Goal: Task Accomplishment & Management: Complete application form

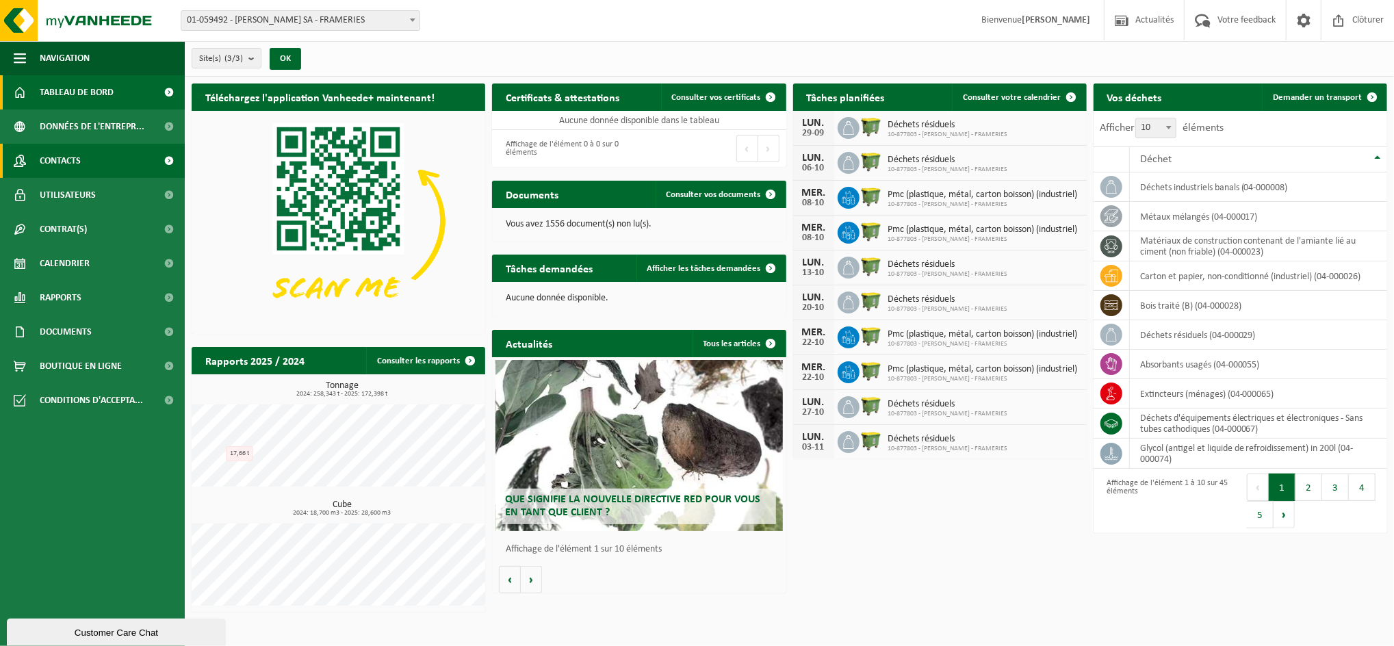
click at [64, 166] on span "Contacts" at bounding box center [60, 161] width 41 height 34
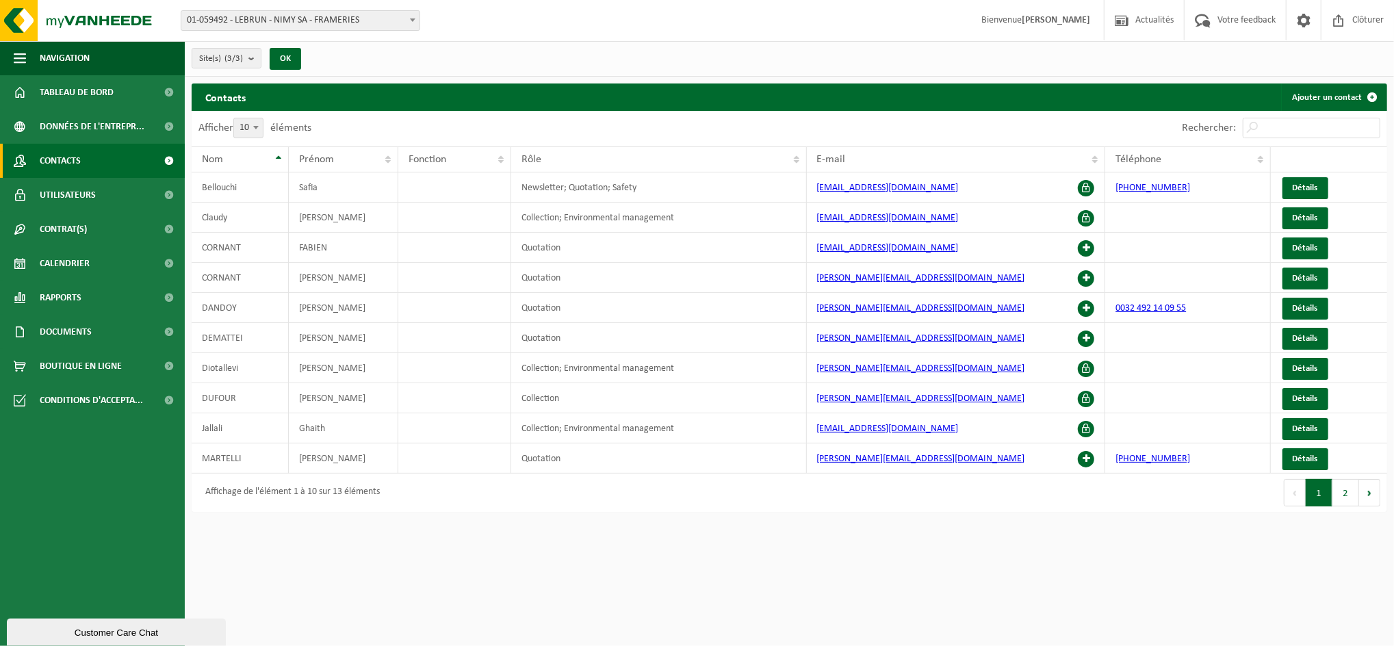
click at [148, 630] on div "Customer Care Chat" at bounding box center [116, 632] width 198 height 10
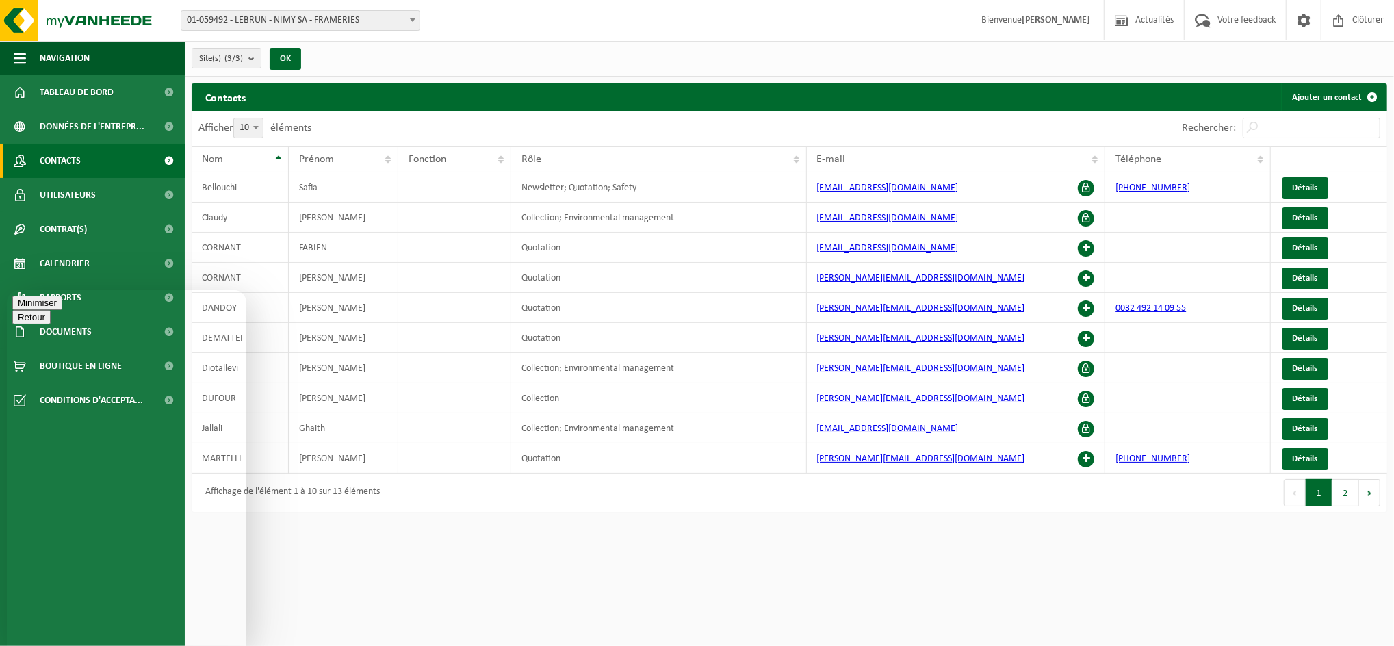
type textarea "Bonjour Madame, Monsieur"
type textarea "Pourriez-vous supprimer les contacts suivants"
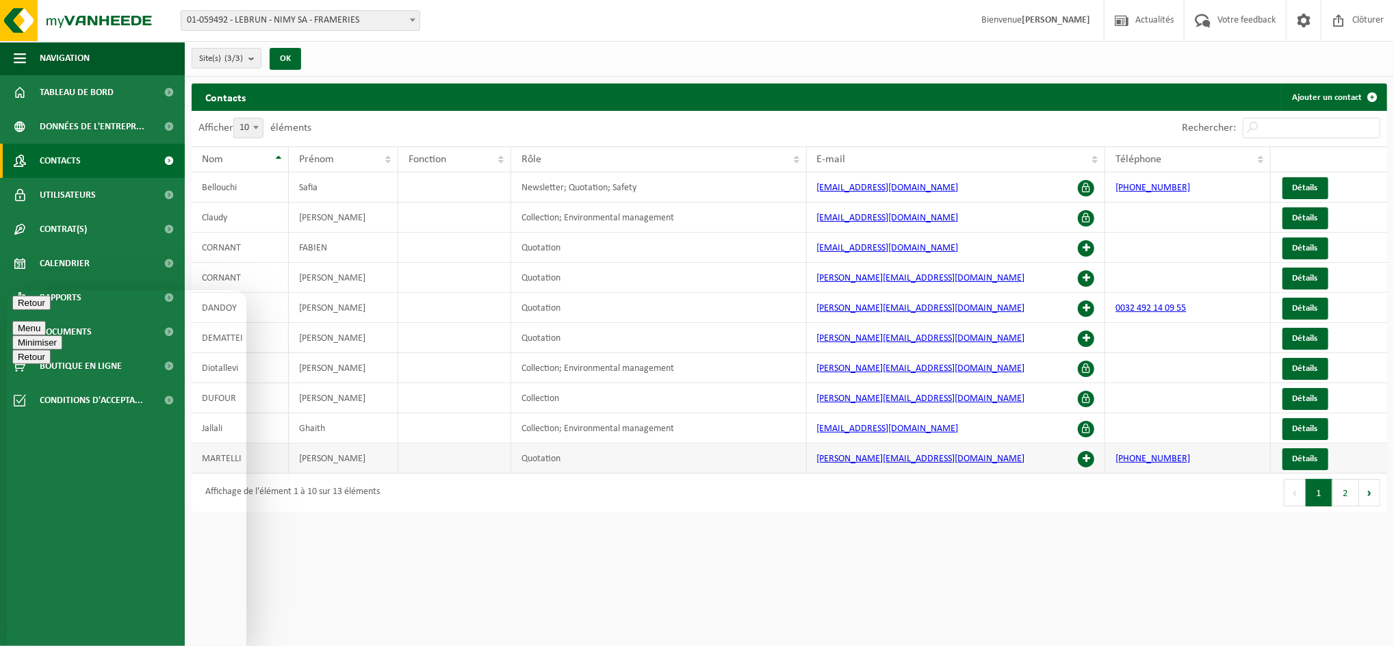
type textarea "[PERSON_NAME]"
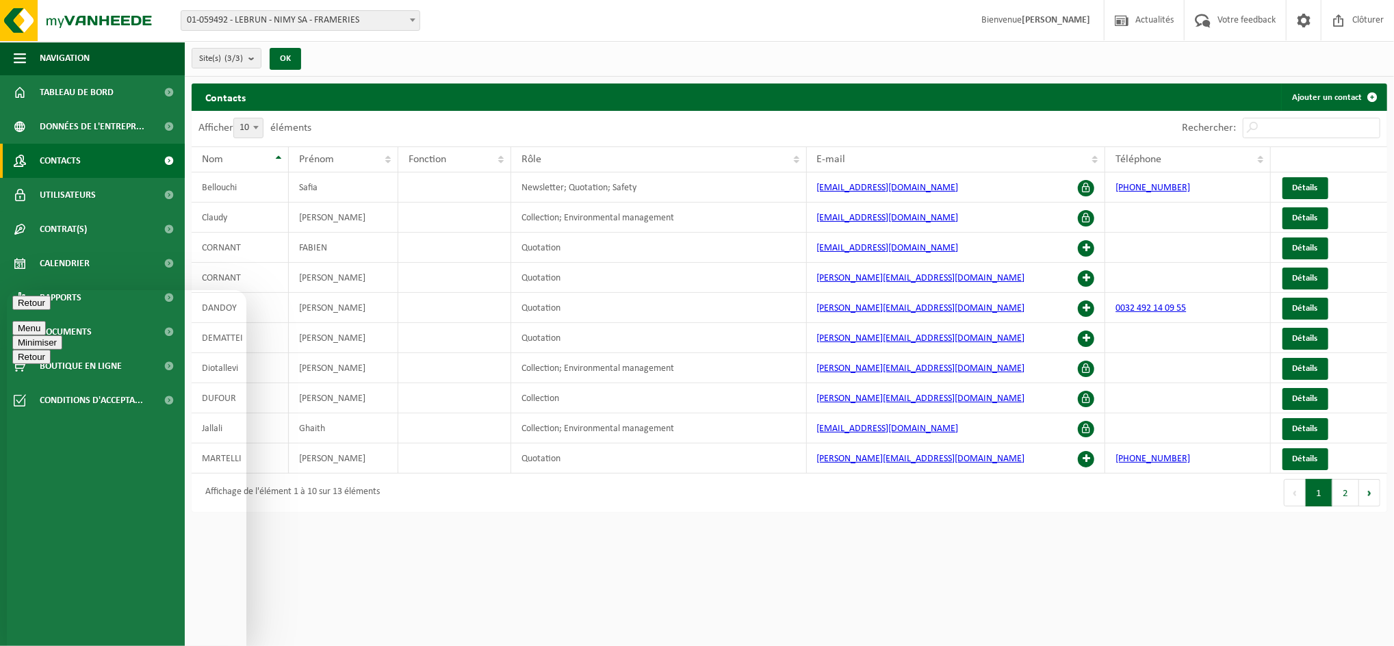
type textarea "Et ensu"
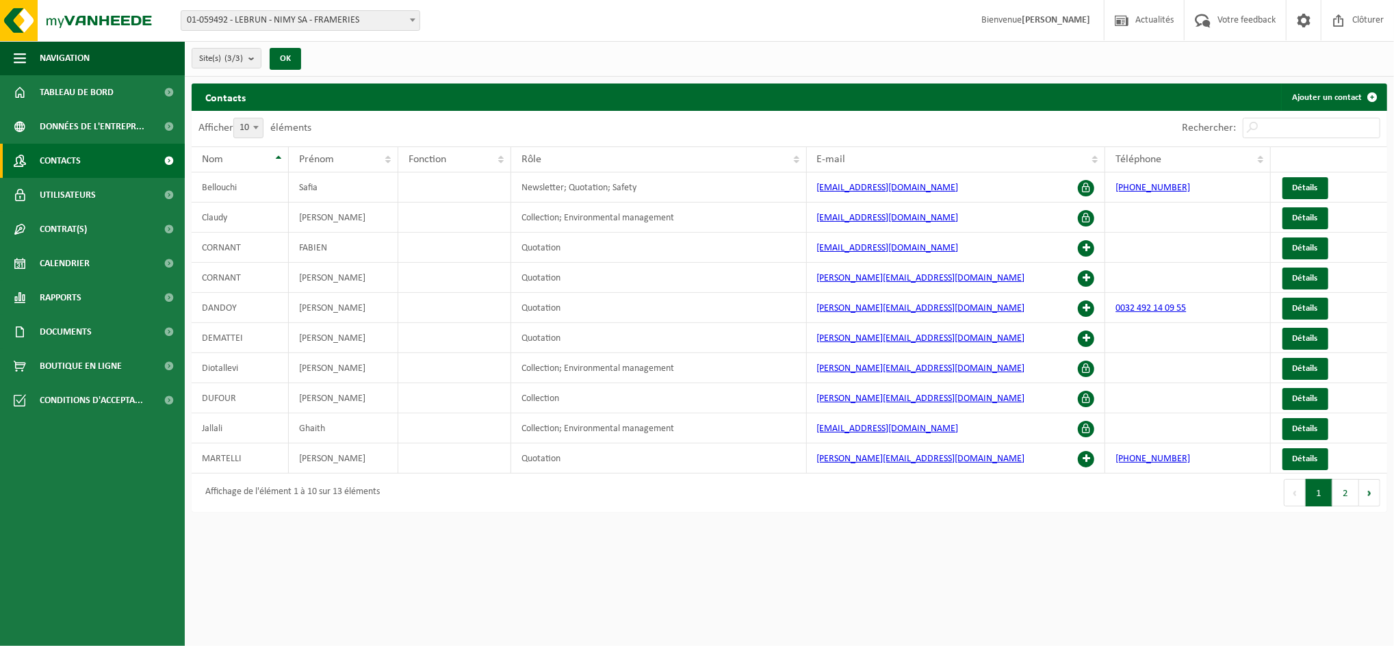
drag, startPoint x: 121, startPoint y: 541, endPoint x: 133, endPoint y: 495, distance: 48.0
click at [121, 541] on ul "Navigation Actualités Votre feedback Clôturer Tableau de bord Données de l'entr…" at bounding box center [92, 343] width 185 height 605
click at [242, 590] on html "Site: 01-059492 - LEBRUN - NIMY SA - FRAMERIES 10-933040 - LEBRUN - CHANTIER SO…" at bounding box center [697, 323] width 1394 height 646
click at [1375, 96] on span at bounding box center [1371, 96] width 27 height 27
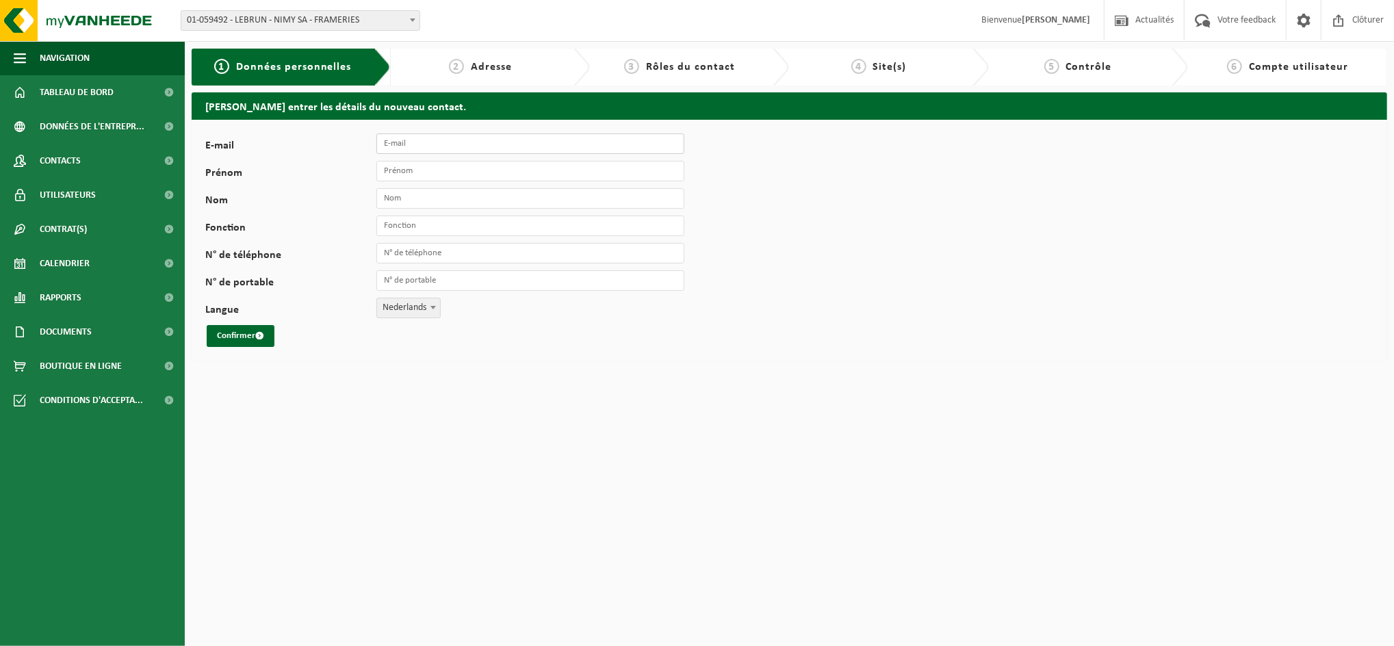
paste input "[PERSON_NAME][EMAIL_ADDRESS][DOMAIN_NAME]"
type input "[PERSON_NAME][EMAIL_ADDRESS][DOMAIN_NAME]"
click at [422, 173] on input "Prénom" at bounding box center [530, 171] width 308 height 21
type input "Philippe"
click at [398, 200] on input "Nom" at bounding box center [530, 198] width 308 height 21
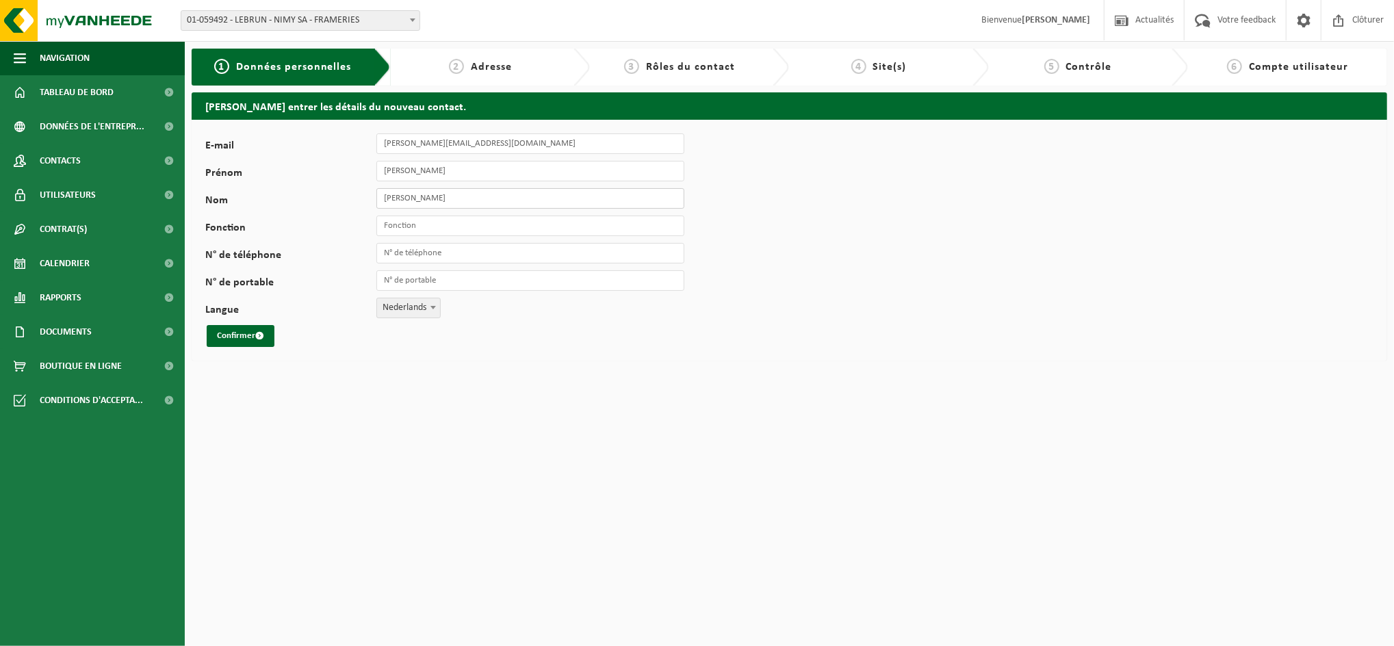
type input "Robert"
click at [394, 231] on input "Fonction" at bounding box center [530, 226] width 308 height 21
type input "Superviseur Logistique"
click at [413, 310] on span "Nederlands" at bounding box center [408, 307] width 63 height 19
select select "1"
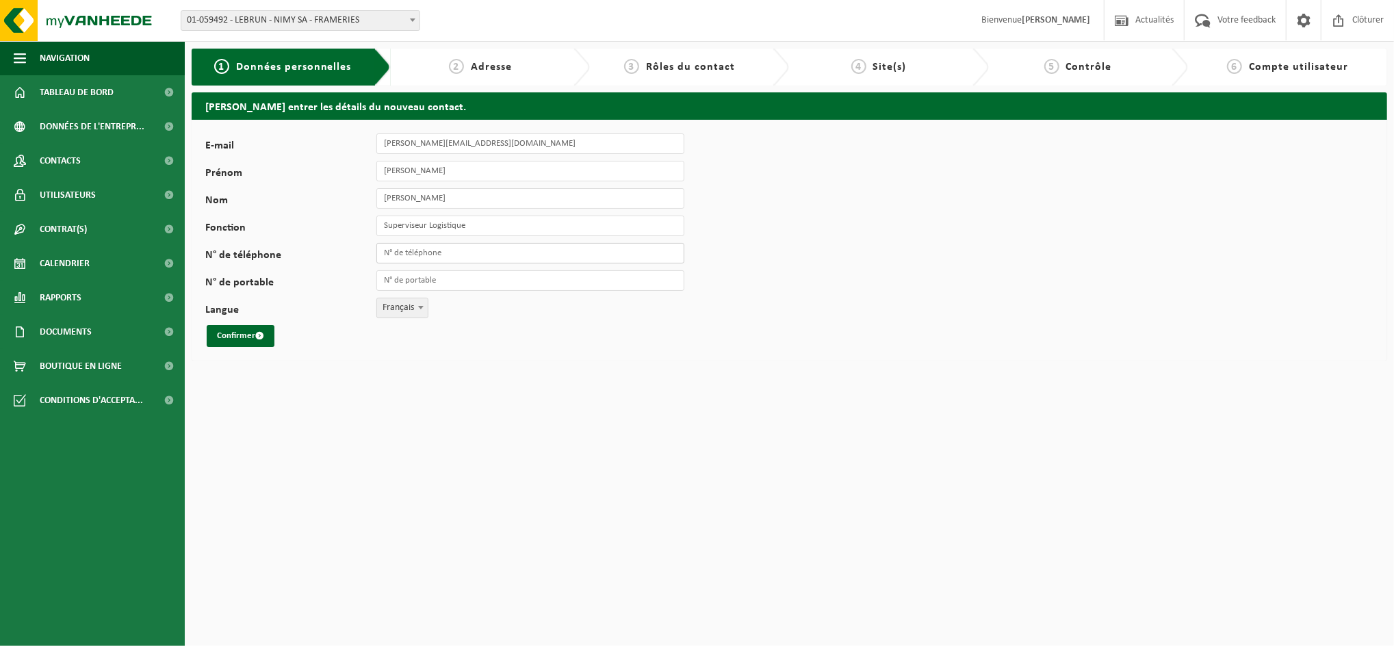
click at [412, 255] on input "N° de téléphone" at bounding box center [530, 253] width 308 height 21
click at [332, 419] on html "Site: 01-059492 - LEBRUN - NIMY SA - FRAMERIES 10-933040 - LEBRUN - CHANTIER SO…" at bounding box center [697, 323] width 1394 height 646
click at [484, 224] on input "Superviseur Logistique" at bounding box center [530, 226] width 308 height 21
type input "S"
type input "Warehouse supervisor"
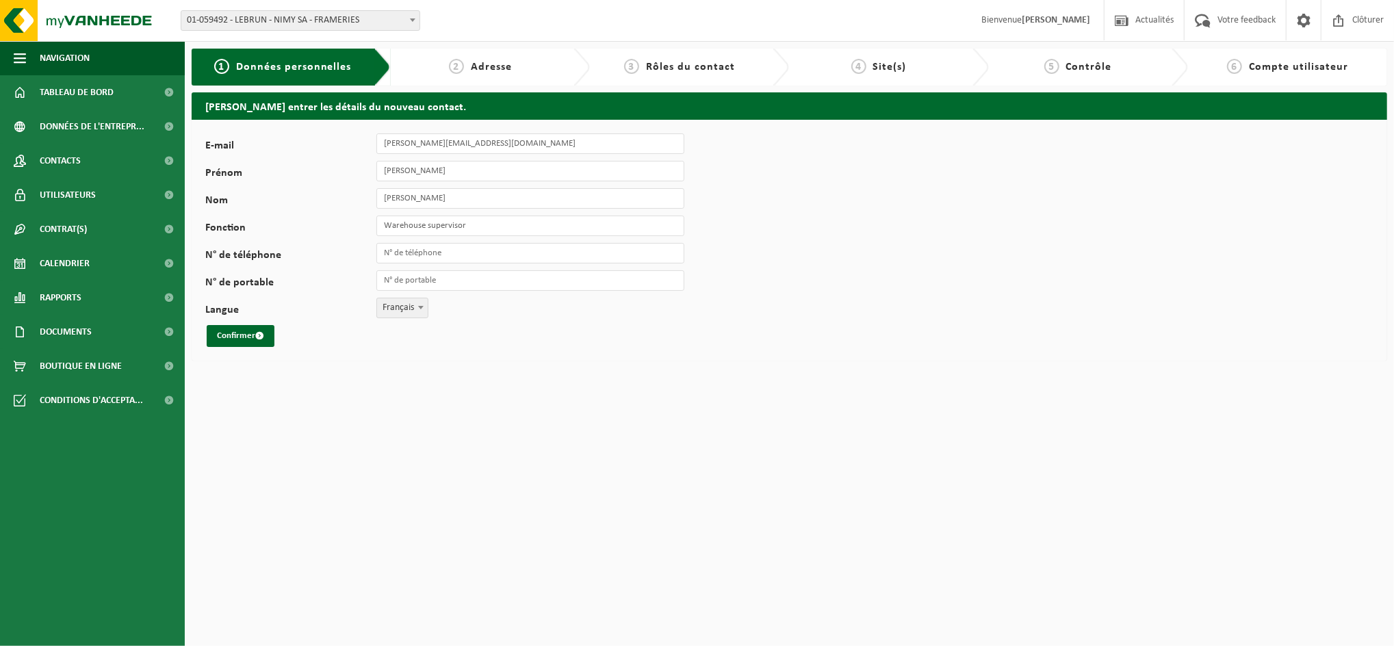
click at [515, 370] on html "Site: 01-059492 - LEBRUN - NIMY SA - FRAMERIES 10-933040 - LEBRUN - CHANTIER SO…" at bounding box center [697, 323] width 1394 height 646
click at [246, 332] on button "Confirmer" at bounding box center [241, 336] width 68 height 22
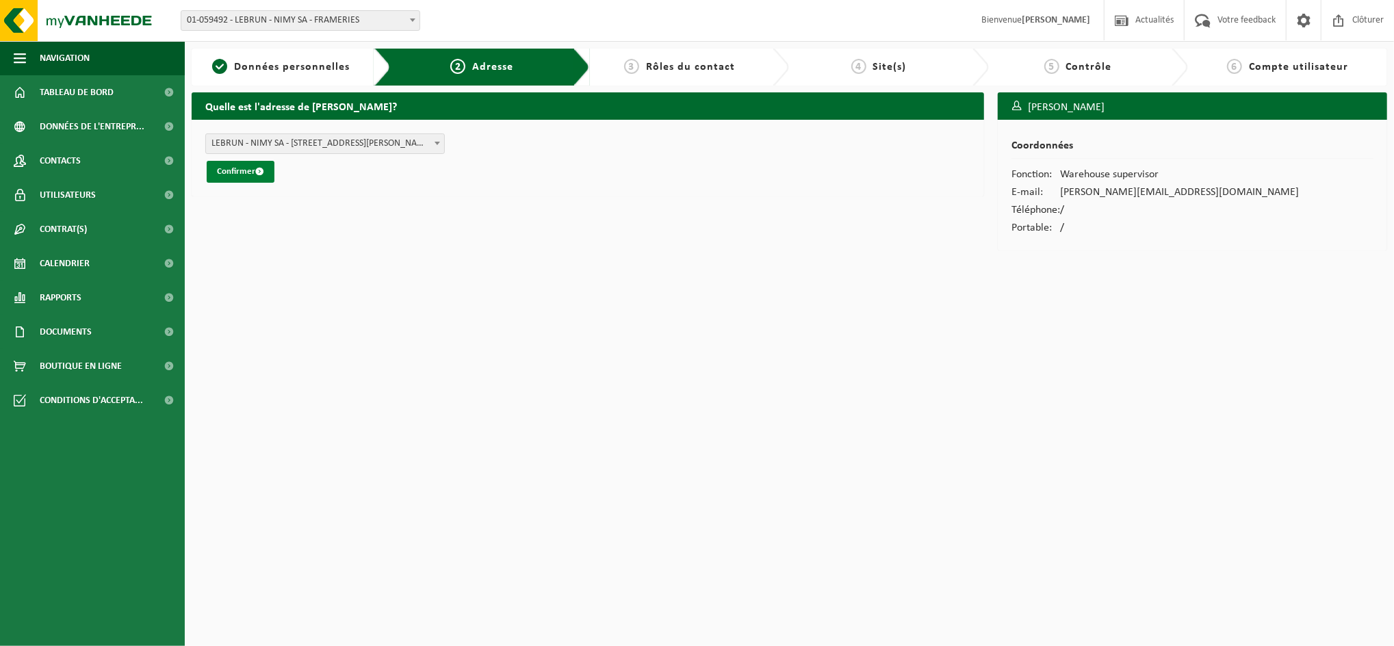
click at [248, 170] on button "Confirmer" at bounding box center [241, 172] width 68 height 22
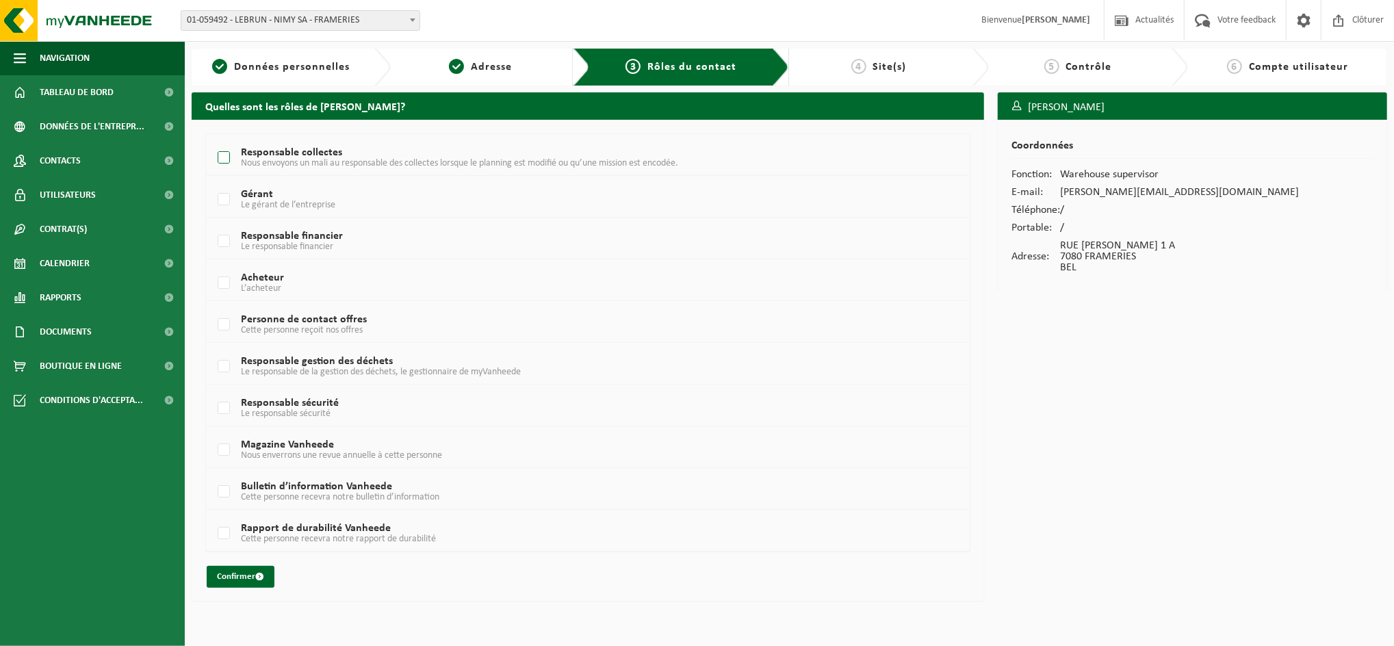
click at [223, 156] on label "Responsable collectes Nous envoyons un mali au responsable des collectes lorsqu…" at bounding box center [555, 158] width 681 height 21
click at [213, 141] on input "Responsable collectes Nous envoyons un mali au responsable des collectes lorsqu…" at bounding box center [212, 140] width 1 height 1
checkbox input "true"
click at [244, 579] on button "Confirmer" at bounding box center [241, 577] width 68 height 22
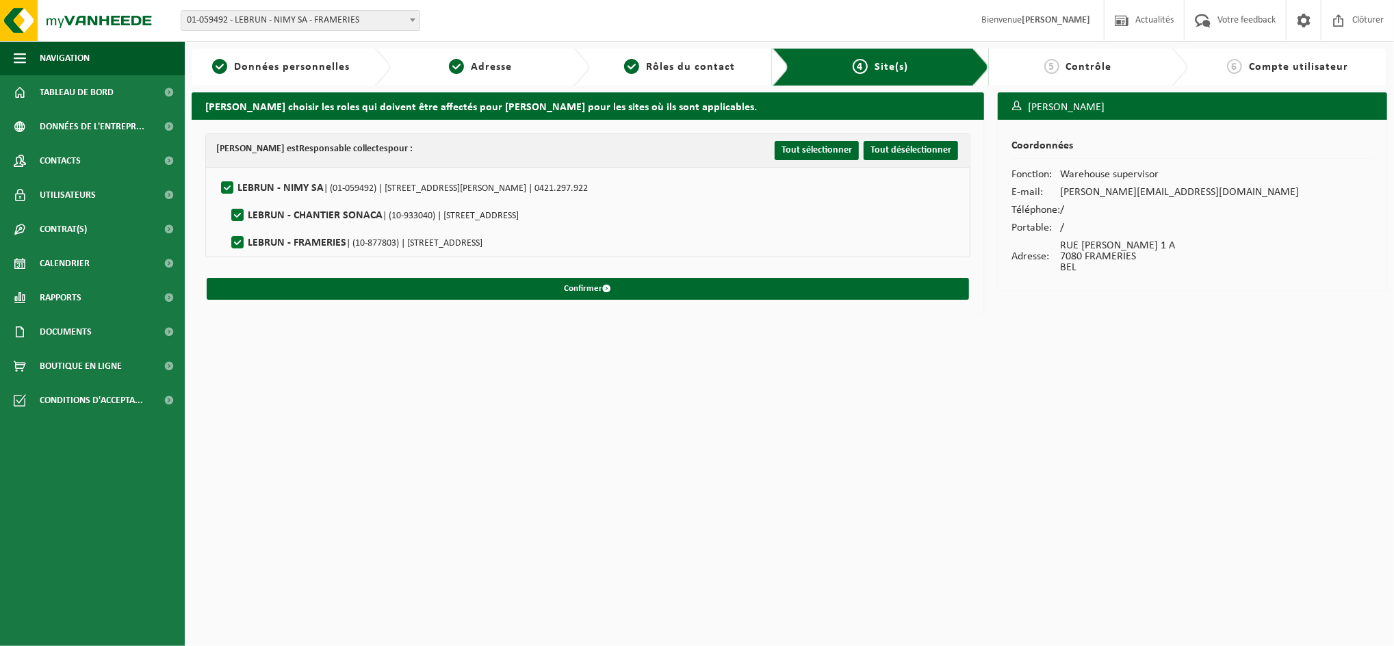
click at [236, 211] on label"] "LEBRUN - CHANTIER SONACA | (10-933040) | RUE DU CERISIER 20, 6041 GOSSELIES" at bounding box center [374, 215] width 290 height 21
click at [226, 198] on input "LEBRUN - CHANTIER SONACA | (10-933040) | RUE DU CERISIER 20, 6041 GOSSELIES" at bounding box center [226, 198] width 1 height 1
checkbox input "false"
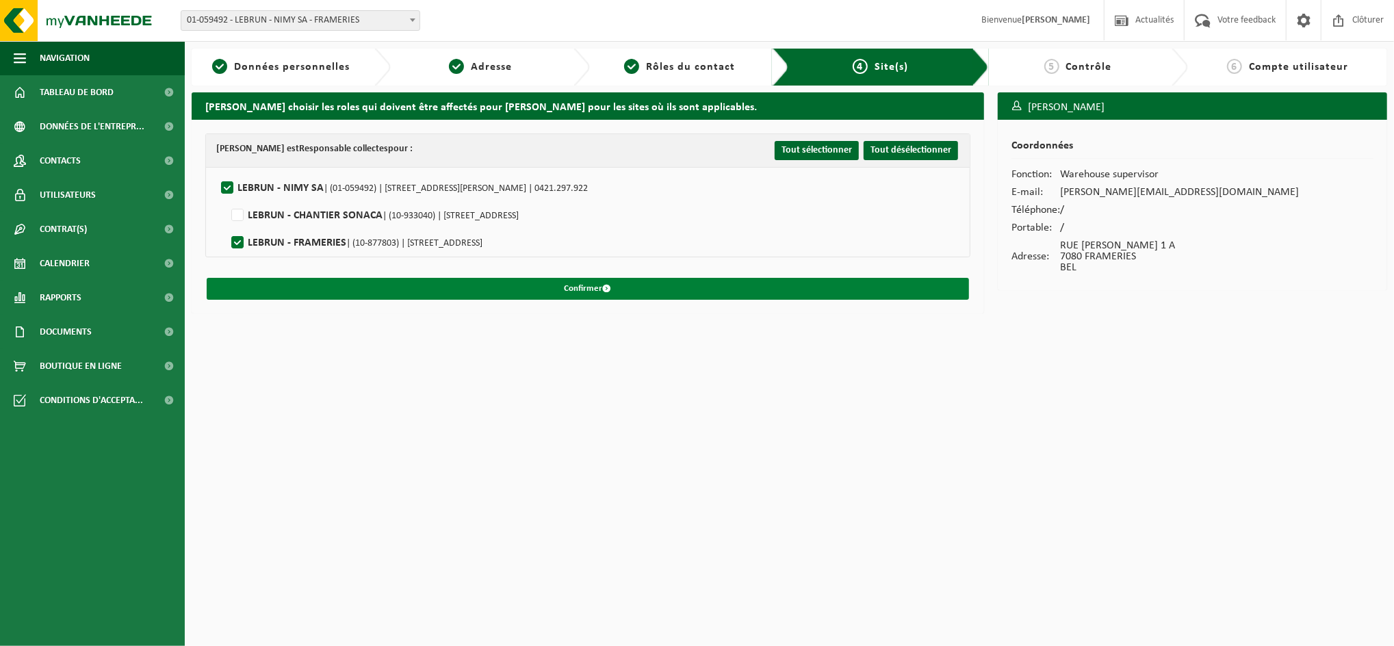
click at [586, 287] on button "Confirmer" at bounding box center [588, 289] width 762 height 22
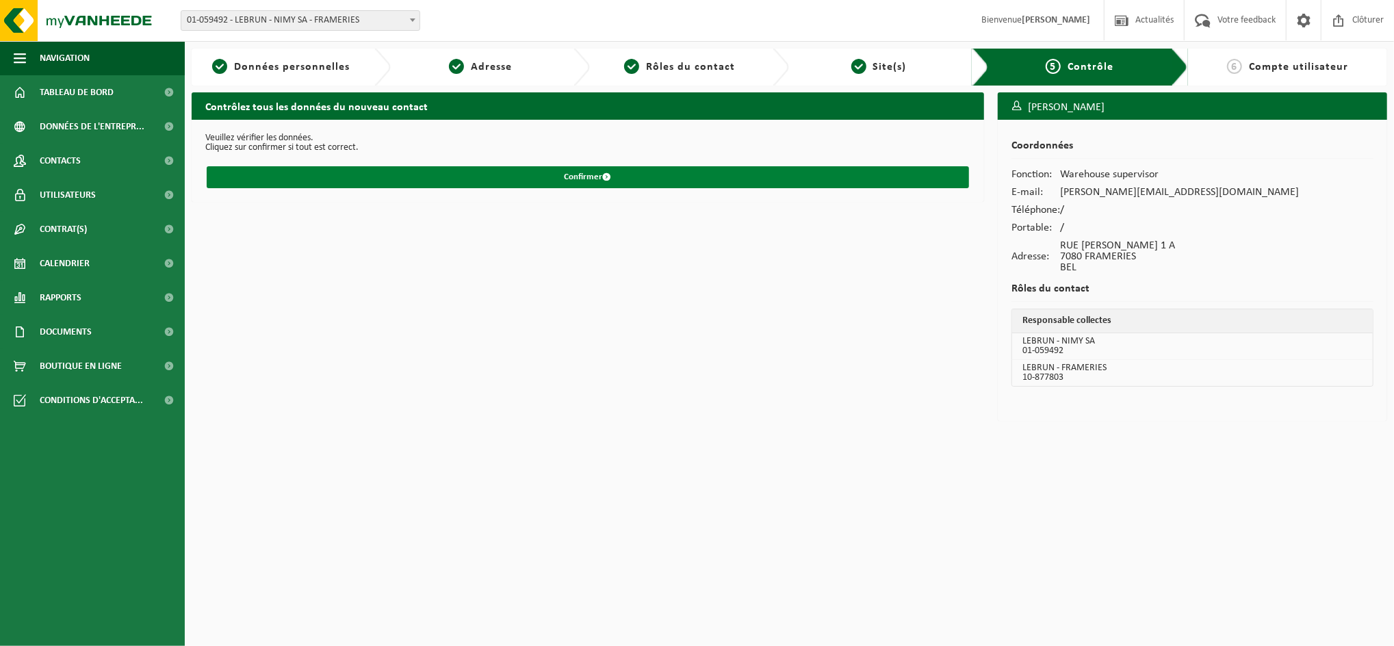
click at [543, 170] on button "Confirmer" at bounding box center [588, 177] width 762 height 22
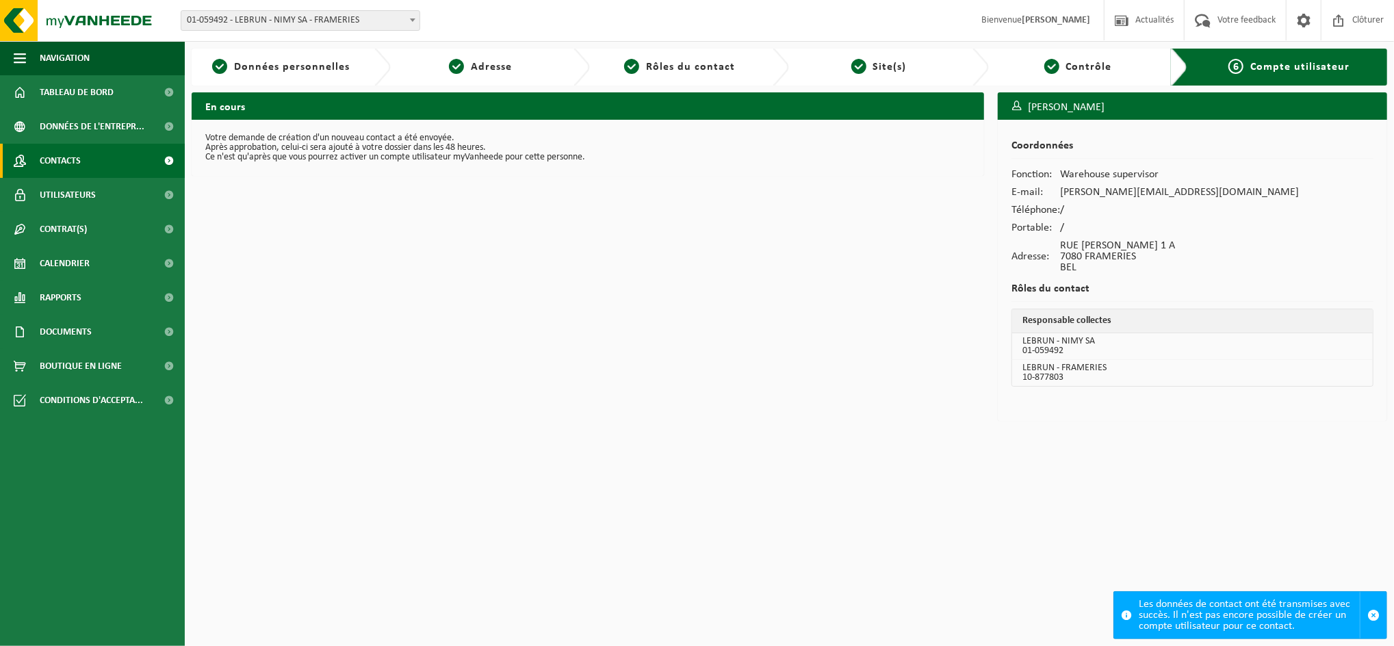
click at [69, 168] on span "Contacts" at bounding box center [60, 161] width 41 height 34
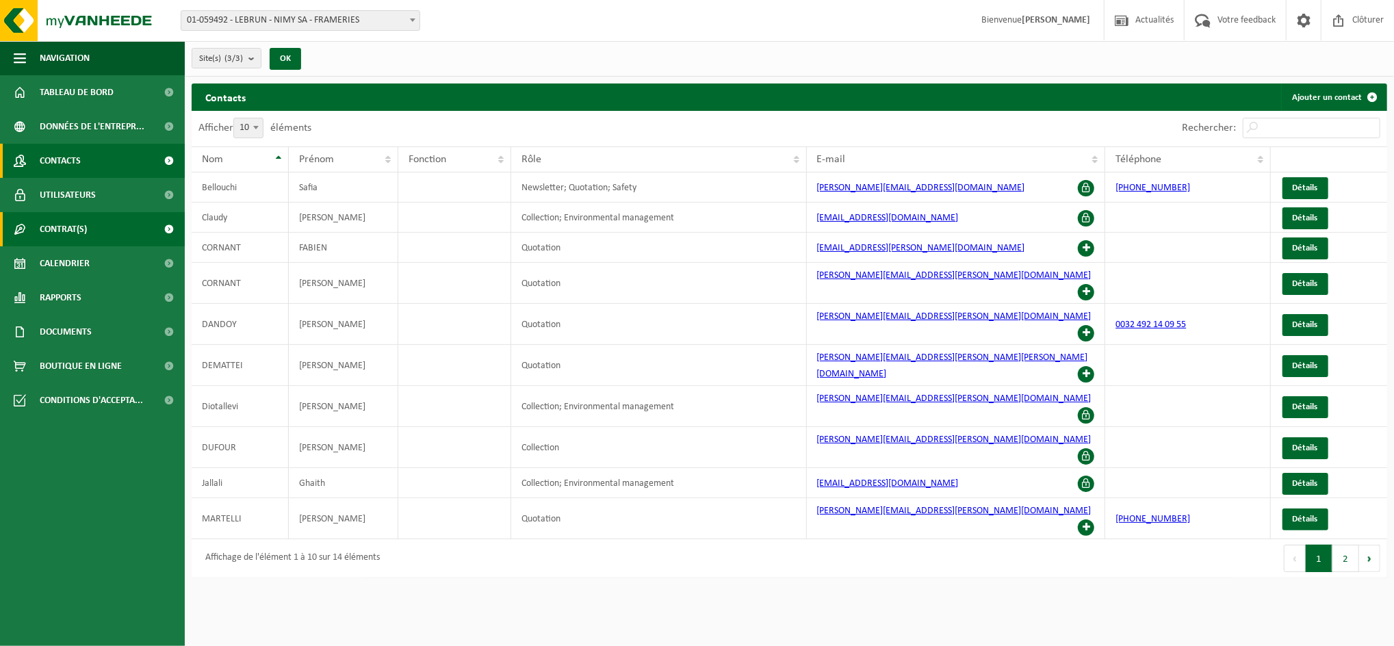
click at [59, 216] on span "Contrat(s)" at bounding box center [63, 229] width 47 height 34
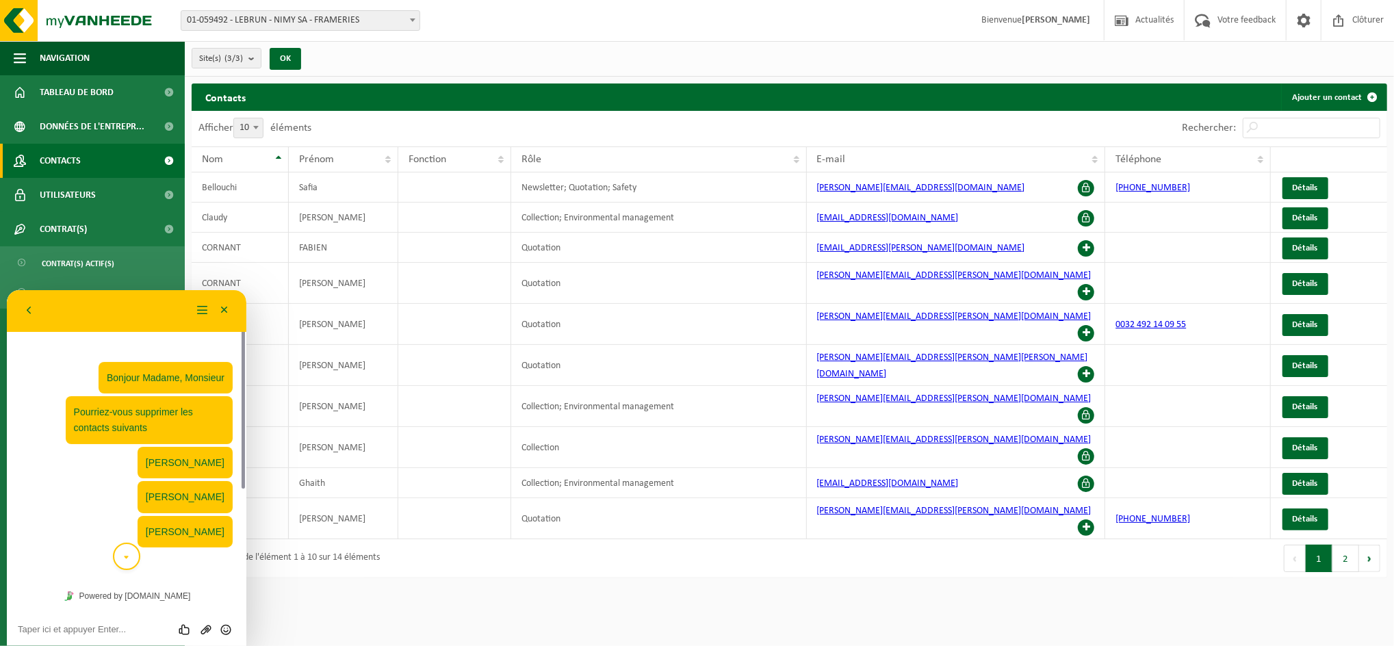
click at [135, 560] on button "scroll to bottom" at bounding box center [126, 555] width 27 height 27
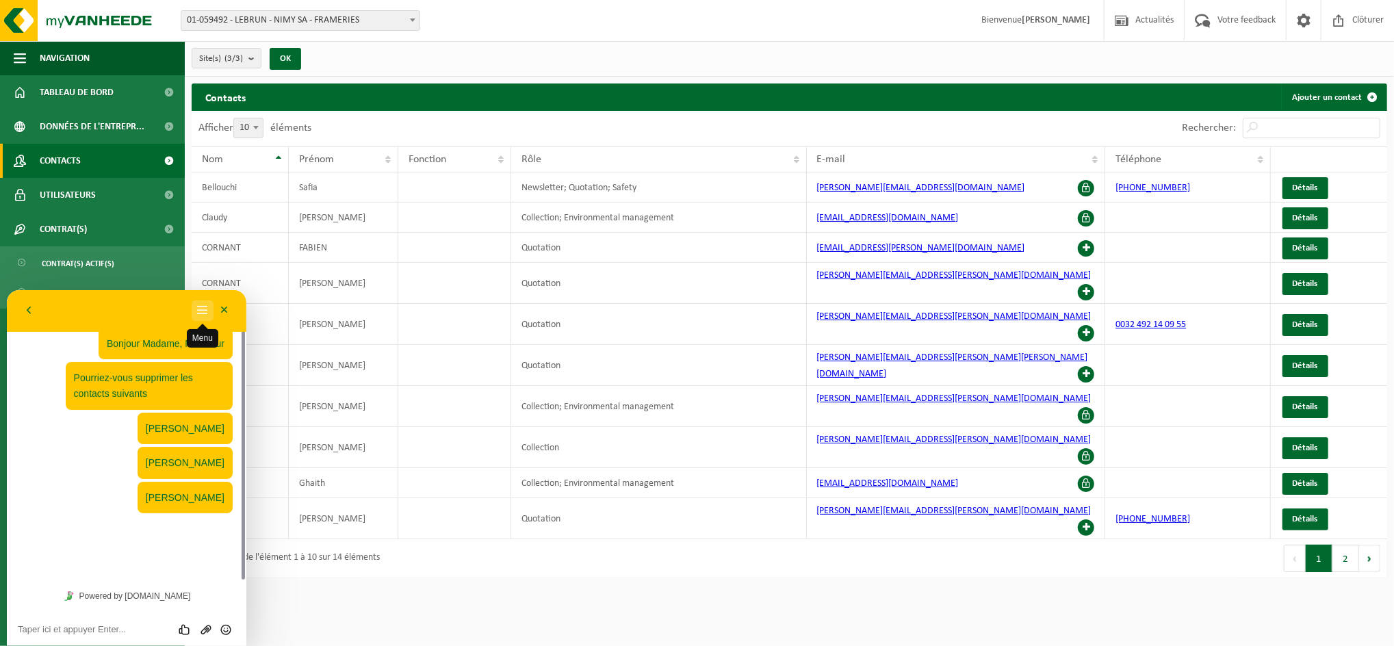
click at [212, 311] on button "Menu" at bounding box center [203, 310] width 22 height 21
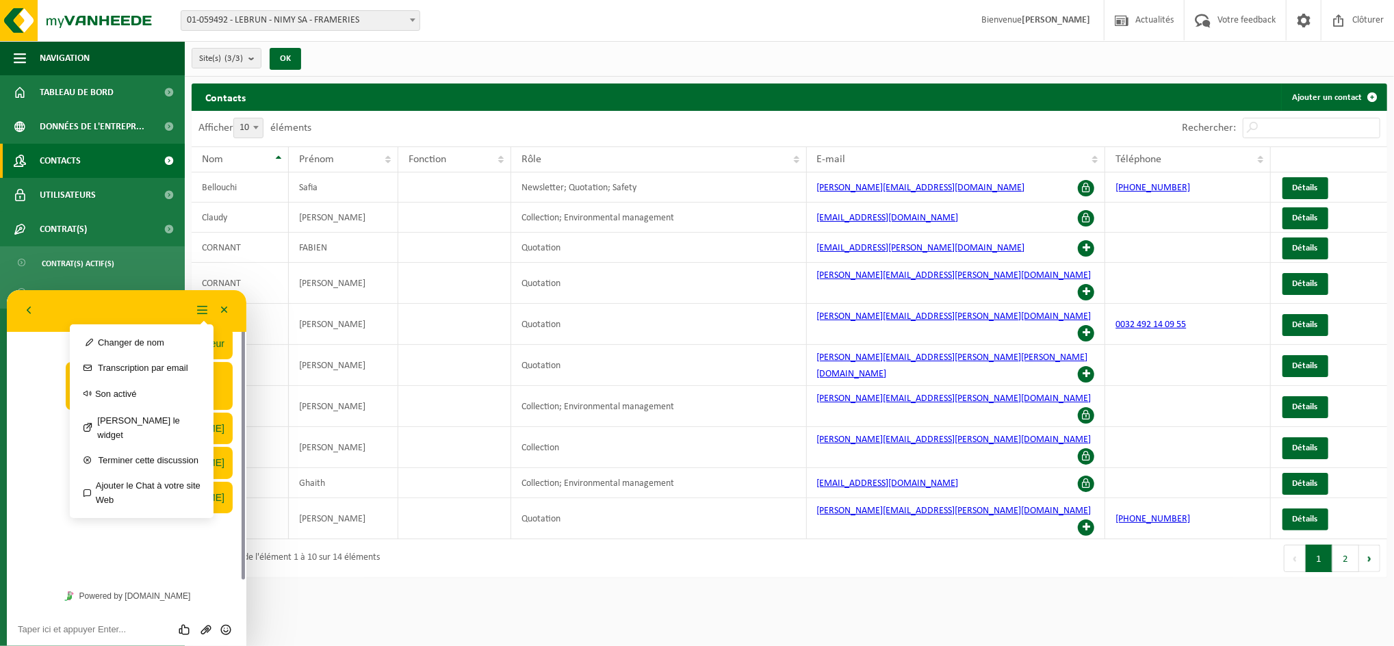
click at [287, 560] on html "Site: 01-059492 - [PERSON_NAME] SA - FRAMERIES 10-933040 - [PERSON_NAME] - CHAN…" at bounding box center [697, 323] width 1394 height 646
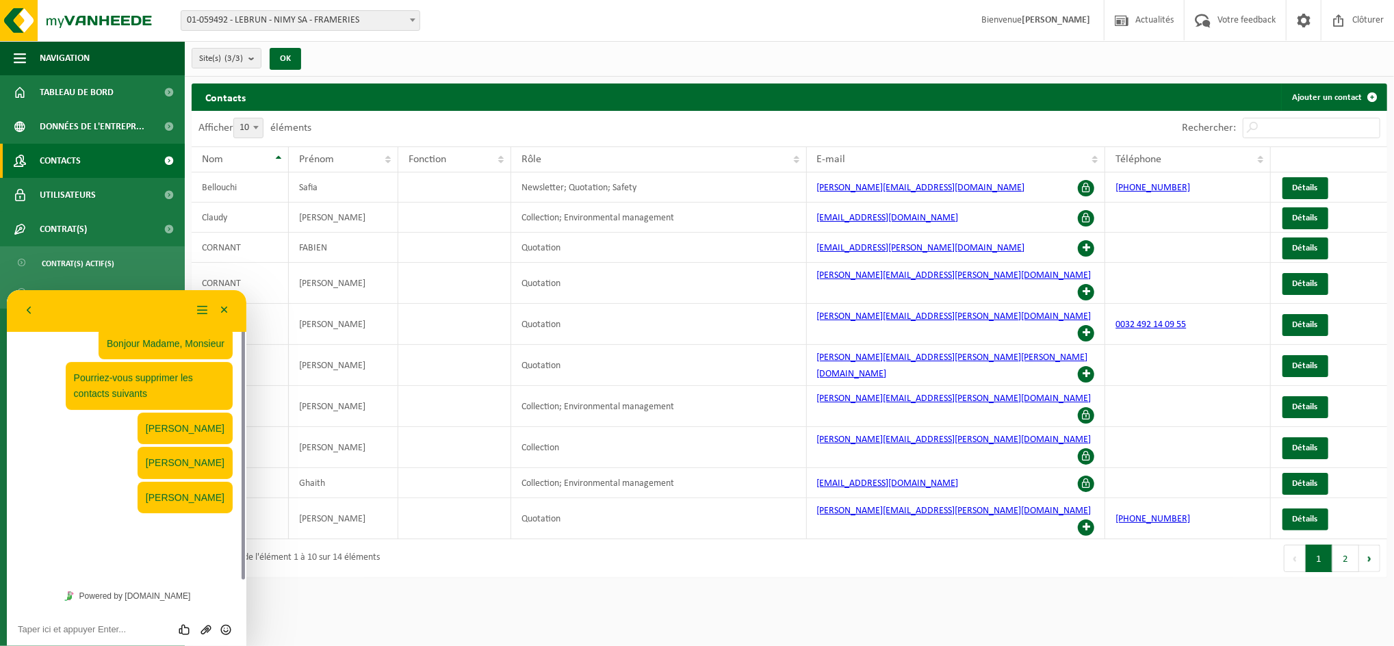
click at [272, 567] on html "Site: 01-059492 - [PERSON_NAME] SA - FRAMERIES 10-933040 - [PERSON_NAME] - CHAN…" at bounding box center [697, 323] width 1394 height 646
click at [29, 315] on button "Retour" at bounding box center [29, 310] width 22 height 21
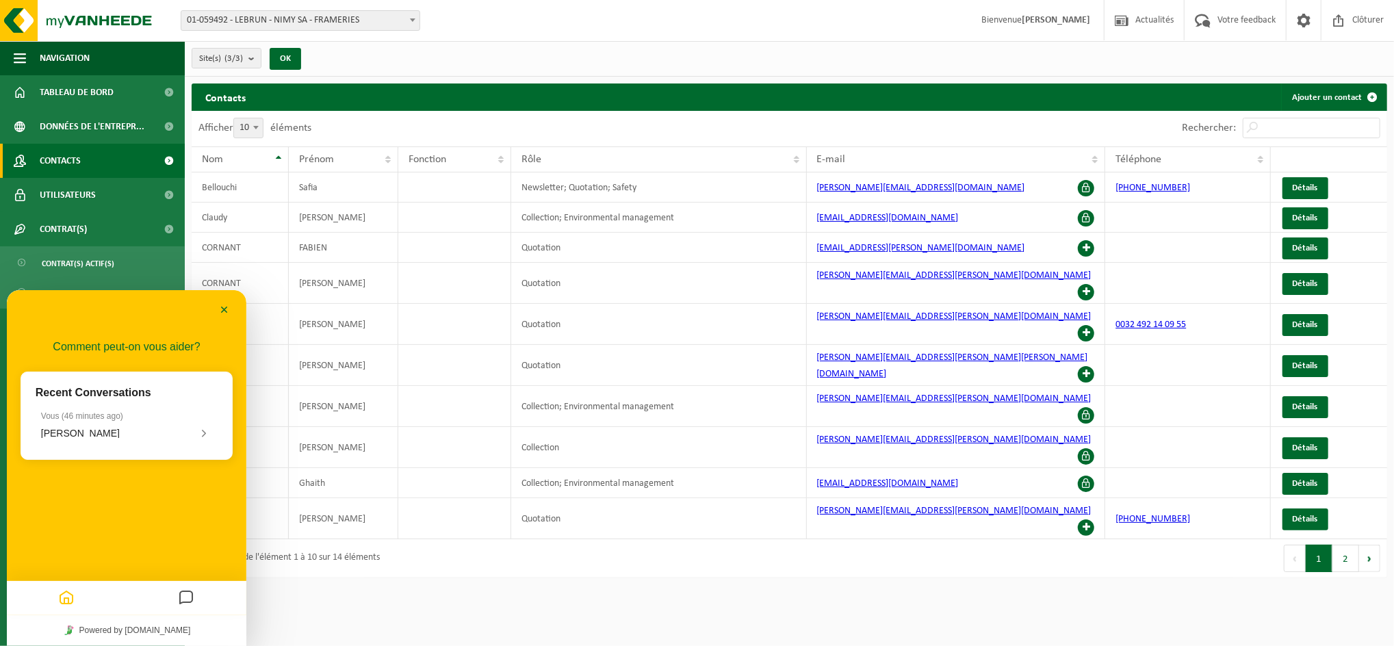
click at [309, 556] on html "Site: 01-059492 - [PERSON_NAME] SA - FRAMERIES 10-933040 - [PERSON_NAME] - CHAN…" at bounding box center [697, 323] width 1394 height 646
click at [344, 539] on html "Site: 01-059492 - [PERSON_NAME] SA - FRAMERIES 10-933040 - [PERSON_NAME] - CHAN…" at bounding box center [697, 323] width 1394 height 646
click at [225, 314] on button "Minimiser" at bounding box center [224, 310] width 22 height 21
